Goal: Task Accomplishment & Management: Manage account settings

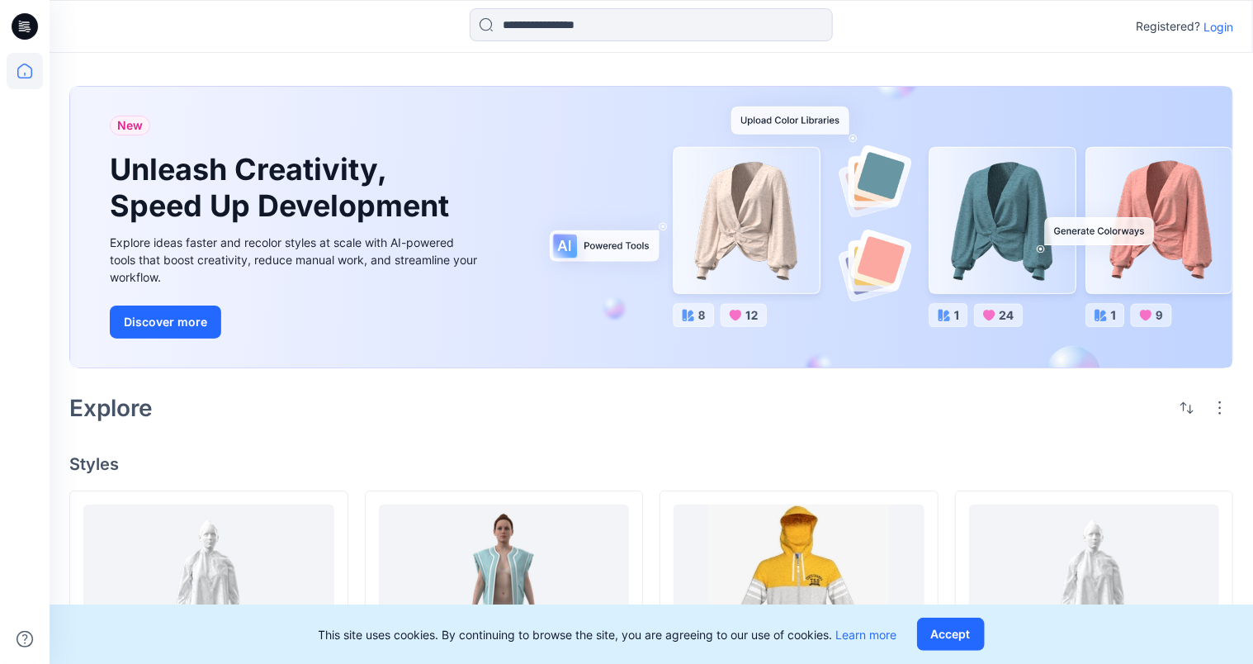
click at [1228, 21] on p "Login" at bounding box center [1218, 26] width 30 height 17
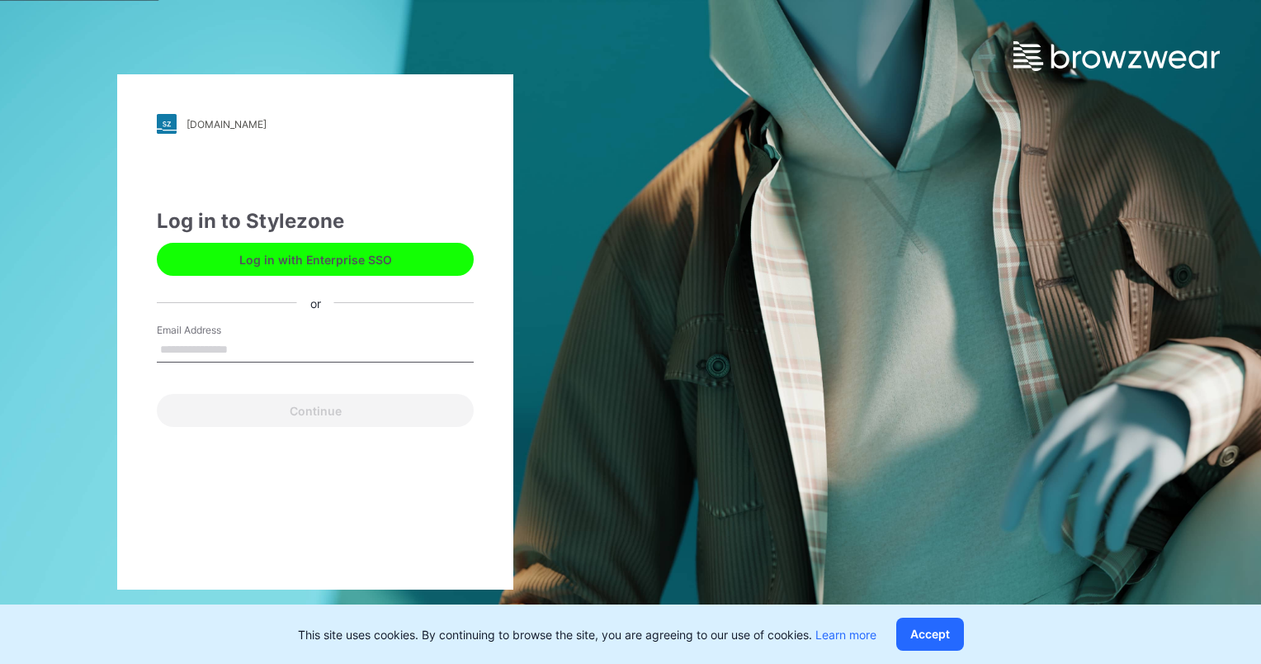
click at [226, 347] on input "Email Address" at bounding box center [315, 350] width 317 height 25
type input "**********"
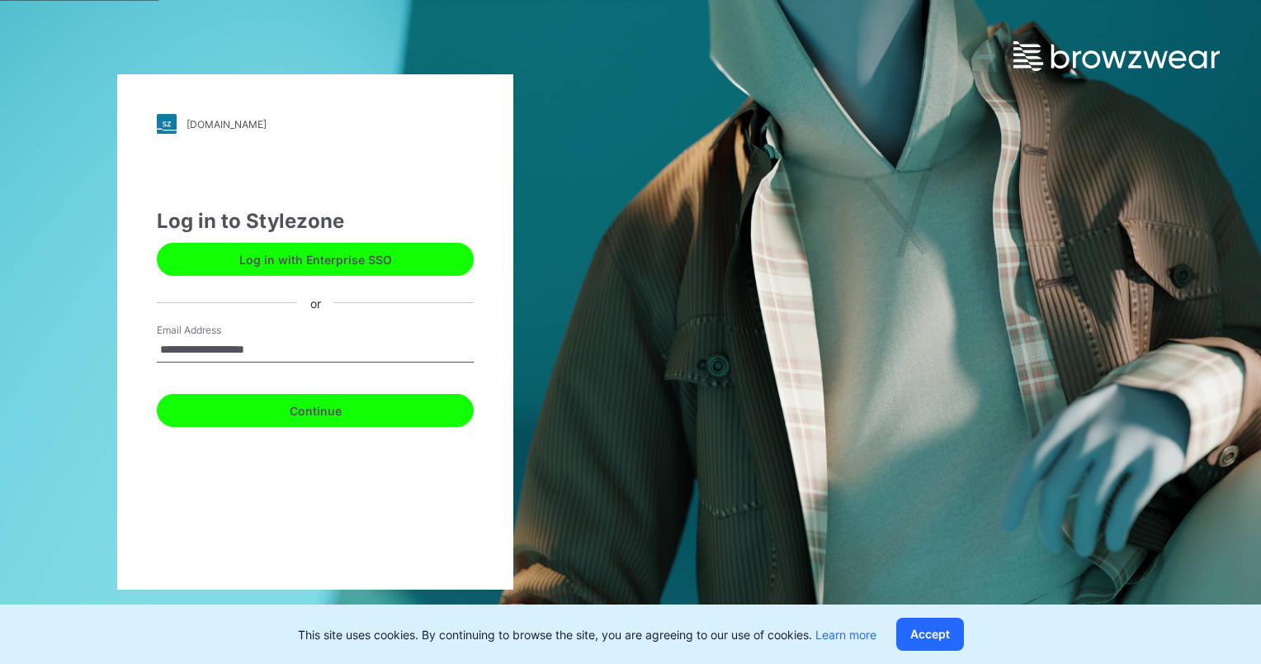
click at [306, 404] on button "Continue" at bounding box center [315, 410] width 317 height 33
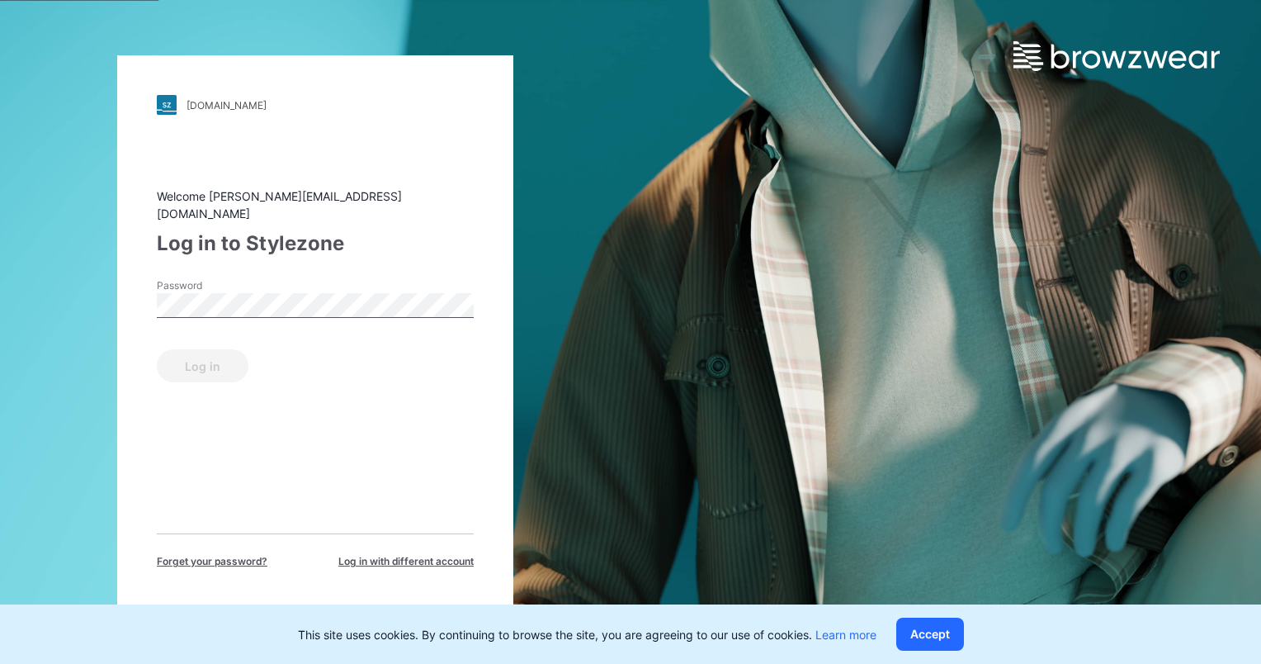
click at [320, 310] on div "Password" at bounding box center [315, 303] width 317 height 50
click at [204, 356] on button "Log in" at bounding box center [203, 365] width 92 height 33
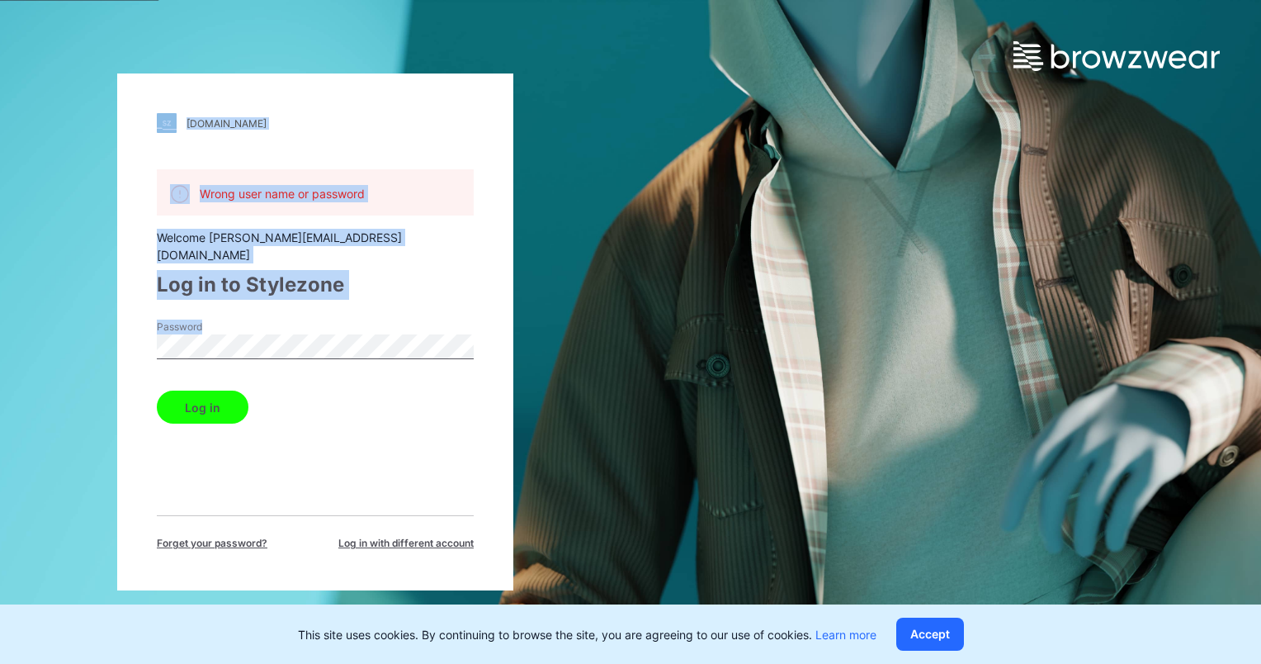
drag, startPoint x: 409, startPoint y: 347, endPoint x: 106, endPoint y: 295, distance: 307.3
click at [106, 295] on div "[DOMAIN_NAME] Loading... Wrong user name or password Welcome [PERSON_NAME][EMAI…" at bounding box center [315, 332] width 631 height 664
drag, startPoint x: 106, startPoint y: 295, endPoint x: 495, endPoint y: 314, distance: 390.1
click at [497, 314] on div "[DOMAIN_NAME] Loading... Wrong user name or password Welcome [PERSON_NAME][EMAI…" at bounding box center [315, 331] width 396 height 517
